Goal: Task Accomplishment & Management: Use online tool/utility

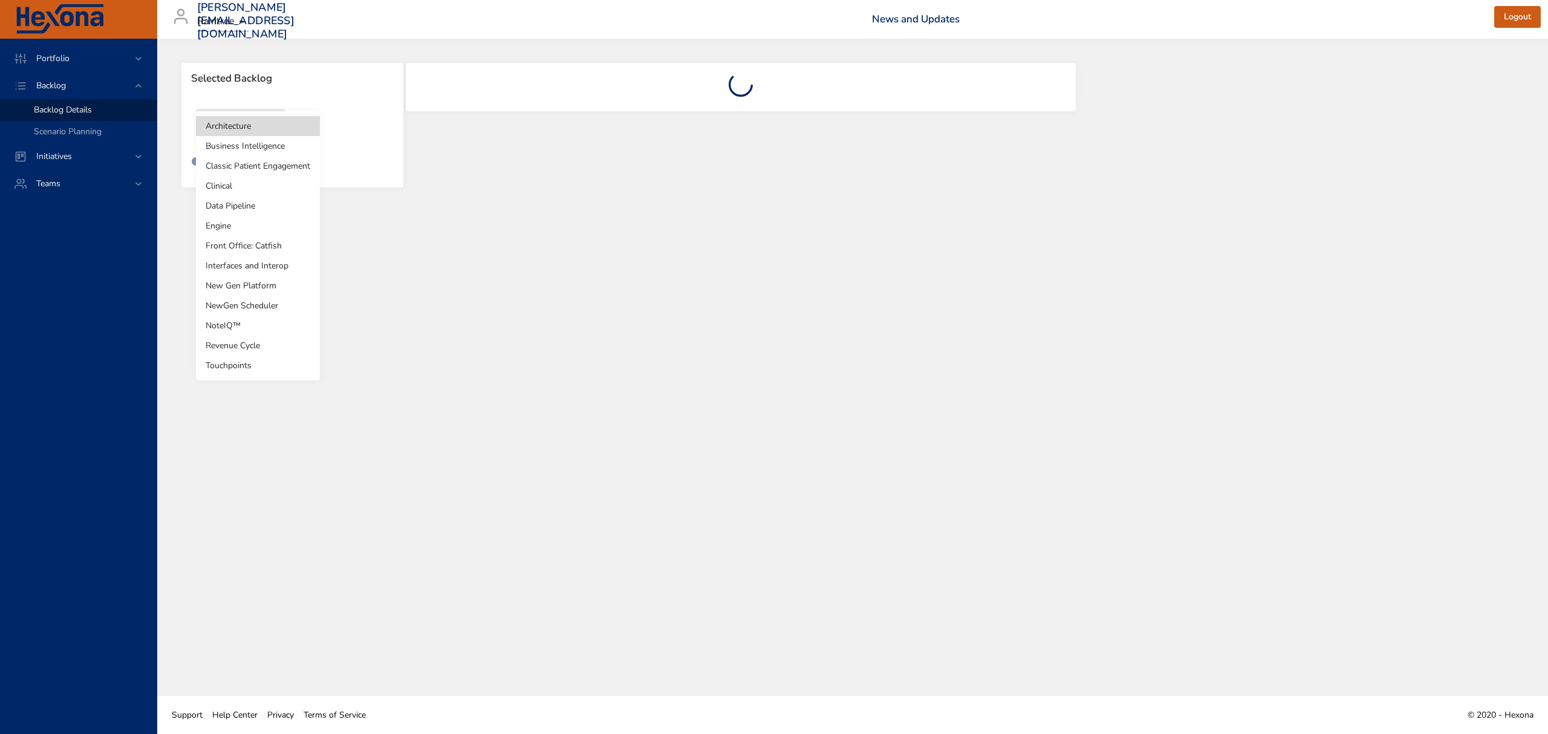
click at [254, 114] on body "Portfolio Backlog Backlog Details Scenario Planning Initiatives Teams [PERSON_N…" at bounding box center [774, 367] width 1548 height 734
click at [248, 186] on li "Clinical" at bounding box center [258, 186] width 124 height 20
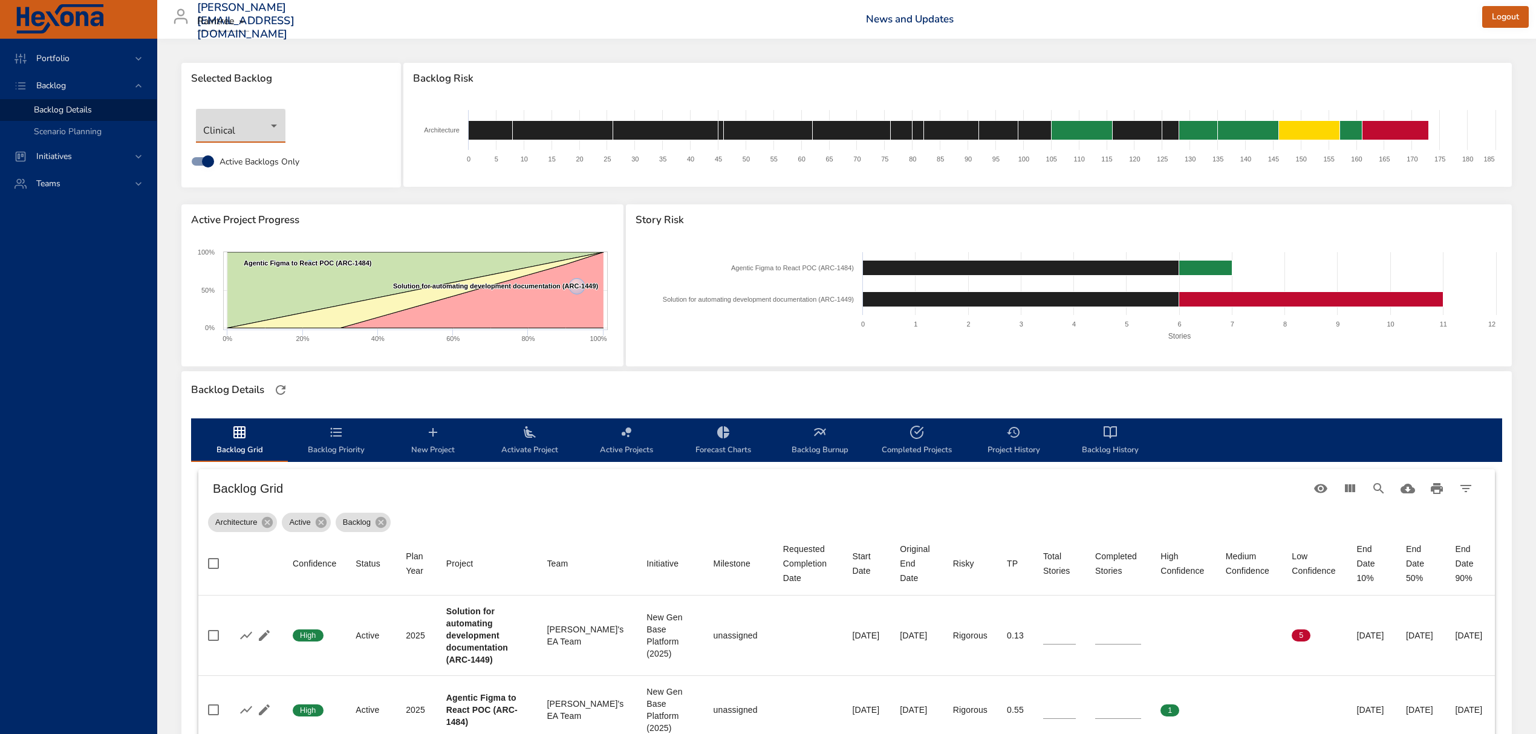
type input "*"
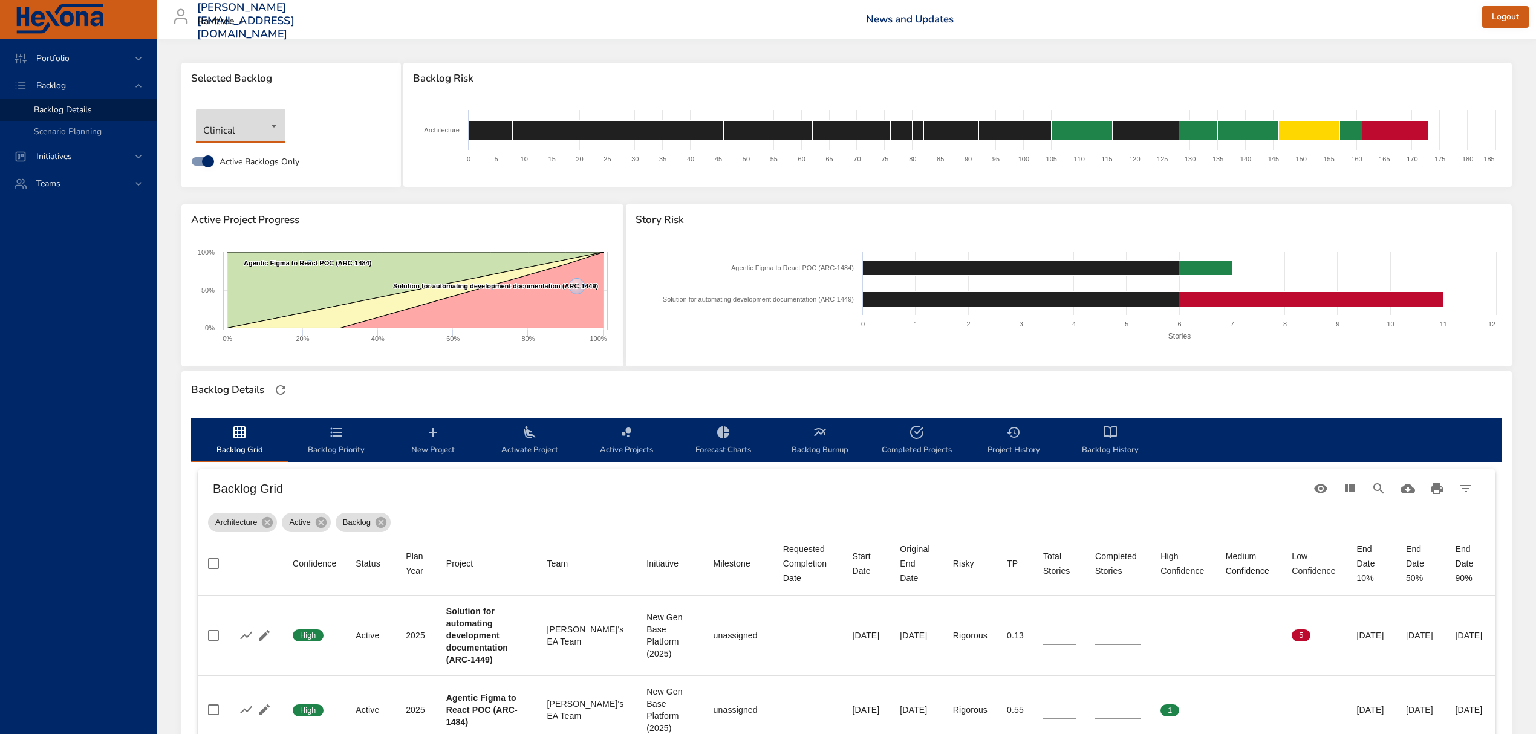
type input "*"
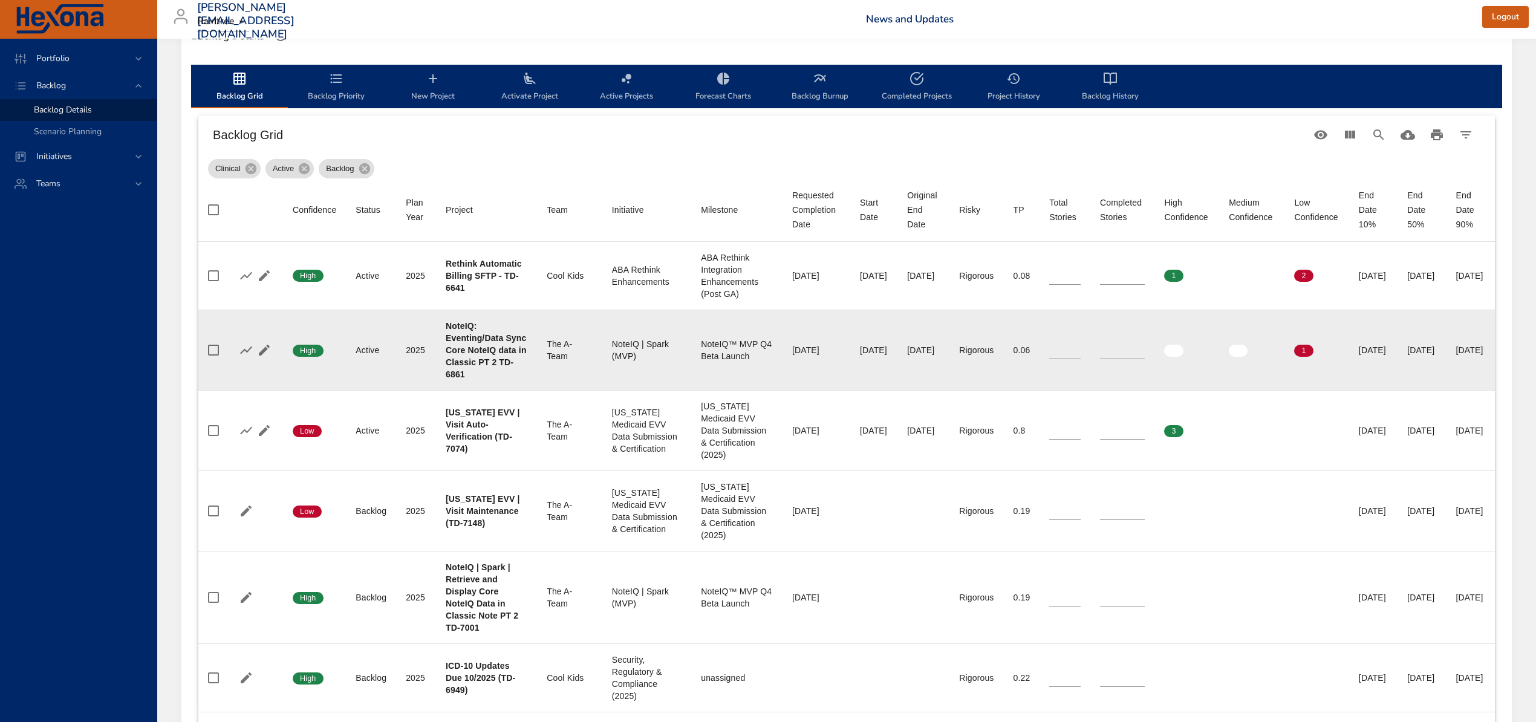
scroll to position [403, 0]
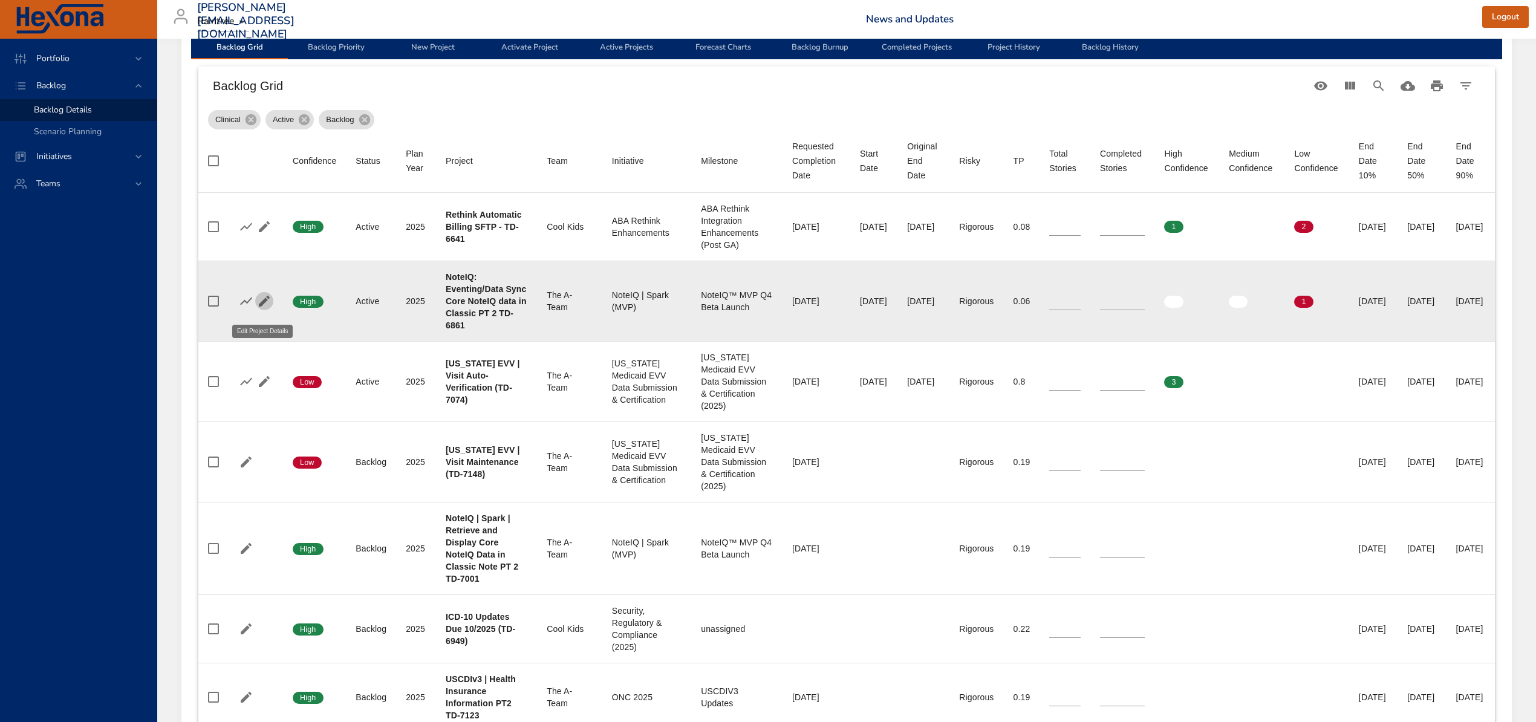
click at [257, 307] on icon "button" at bounding box center [264, 301] width 15 height 15
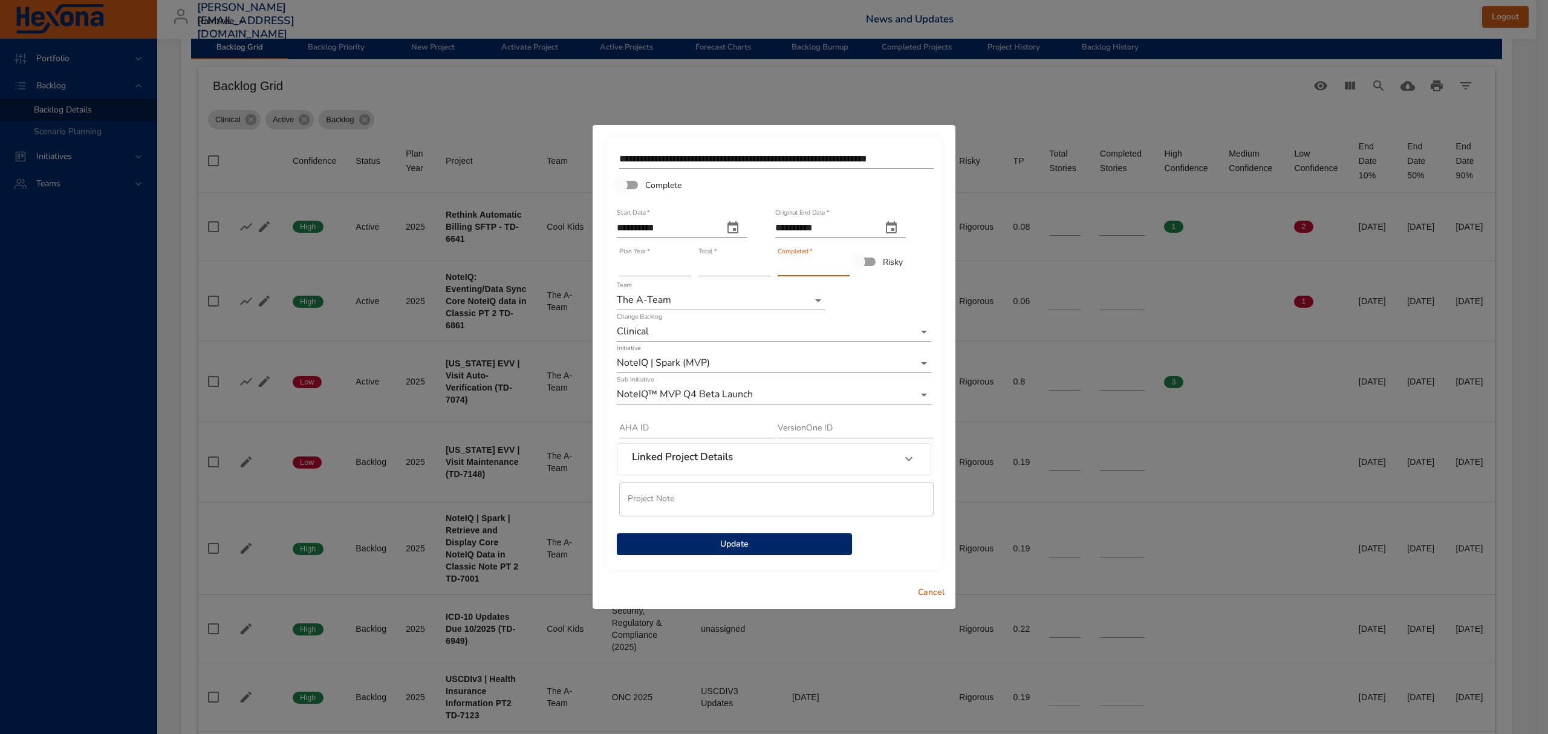
type input "*"
click at [844, 264] on input "*" at bounding box center [814, 266] width 72 height 19
click at [748, 542] on span "Update" at bounding box center [734, 544] width 216 height 15
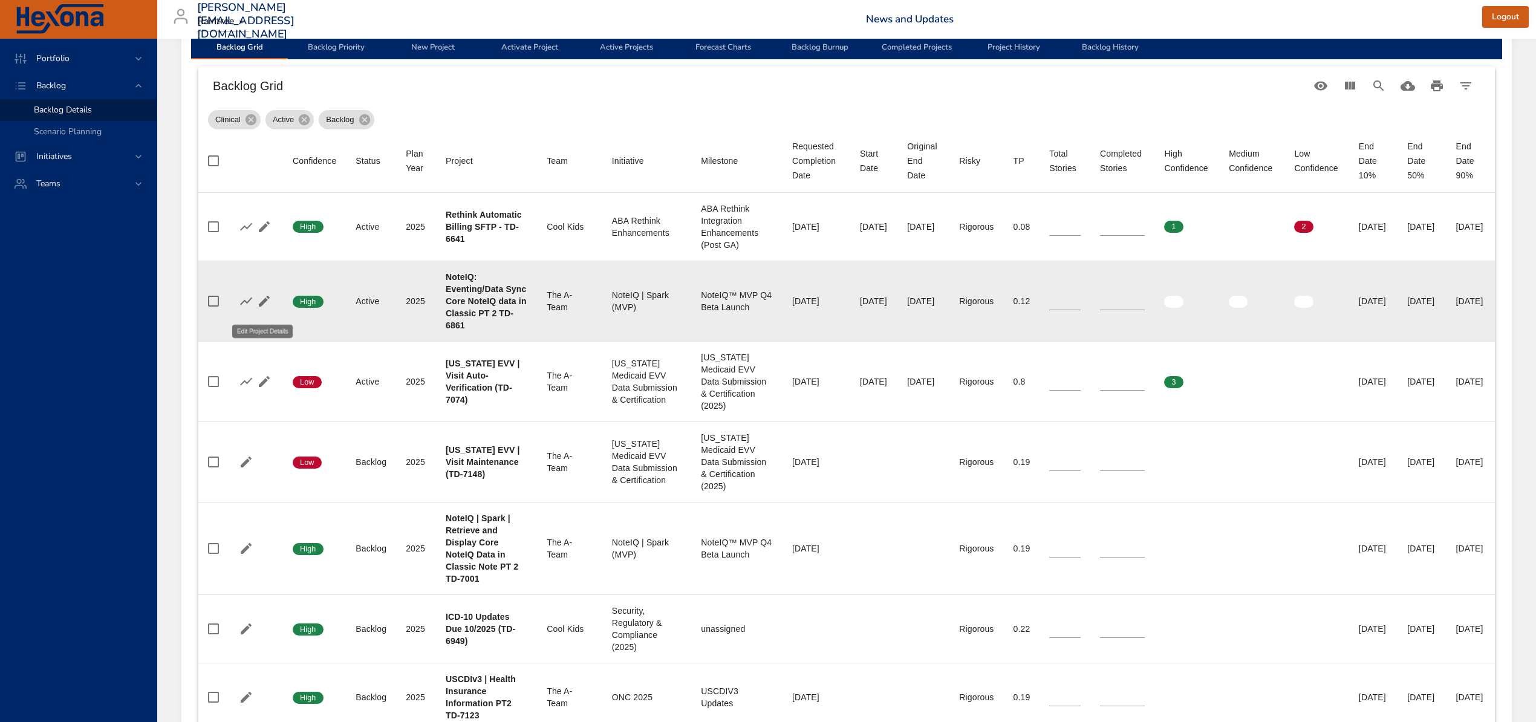
click at [260, 306] on icon "button" at bounding box center [264, 301] width 15 height 15
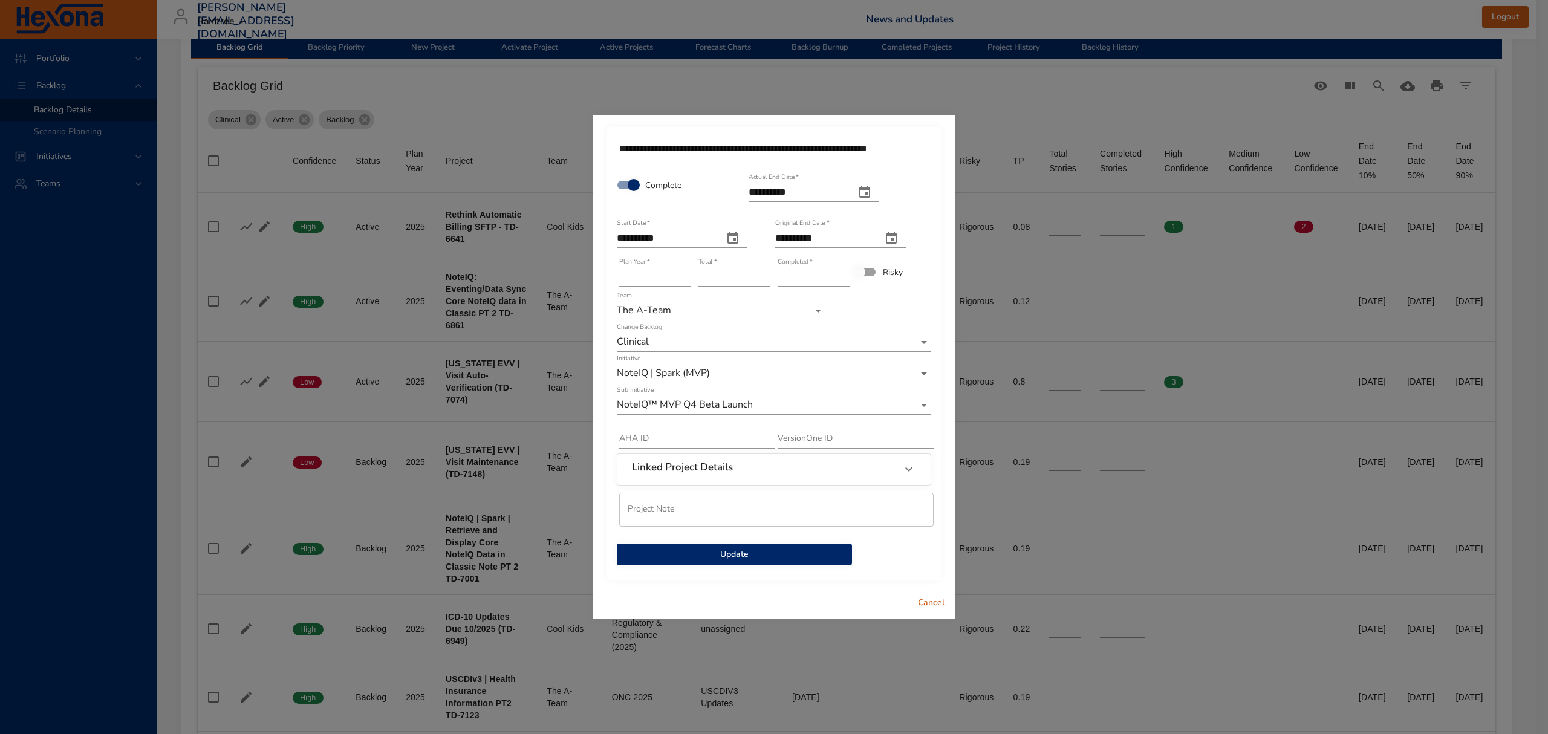
click at [791, 552] on span "Update" at bounding box center [734, 554] width 216 height 15
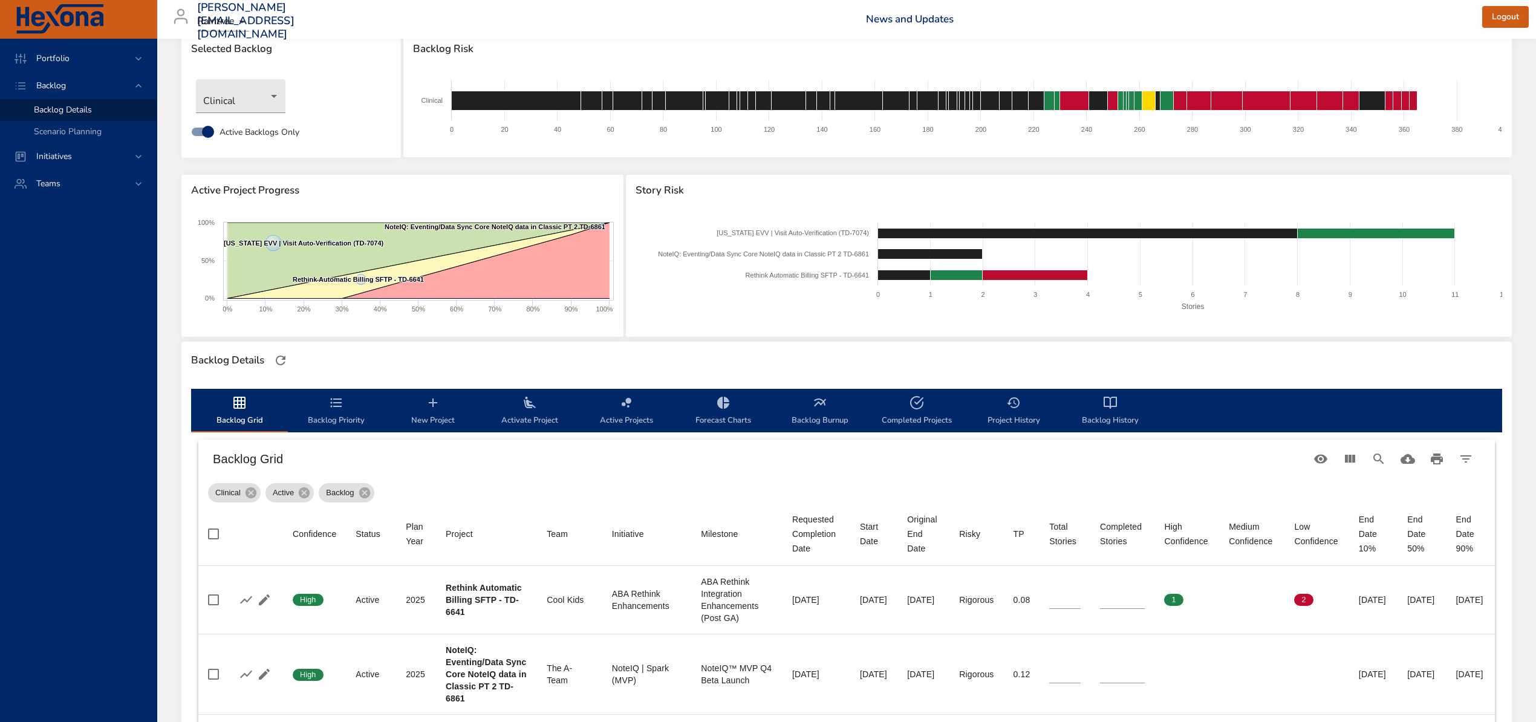
scroll to position [0, 0]
